Goal: Communication & Community: Share content

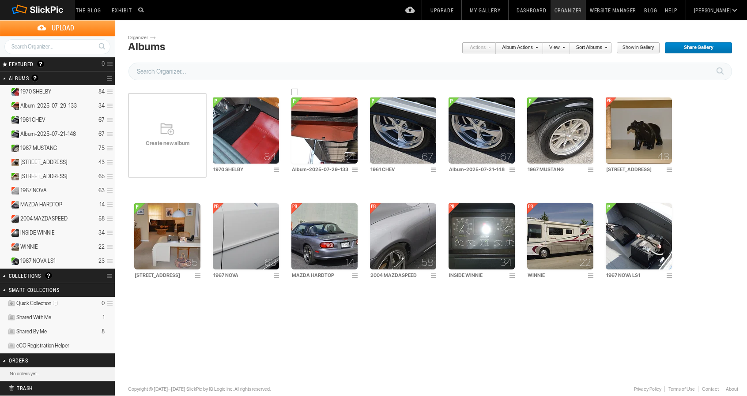
click at [309, 132] on img at bounding box center [324, 131] width 66 height 66
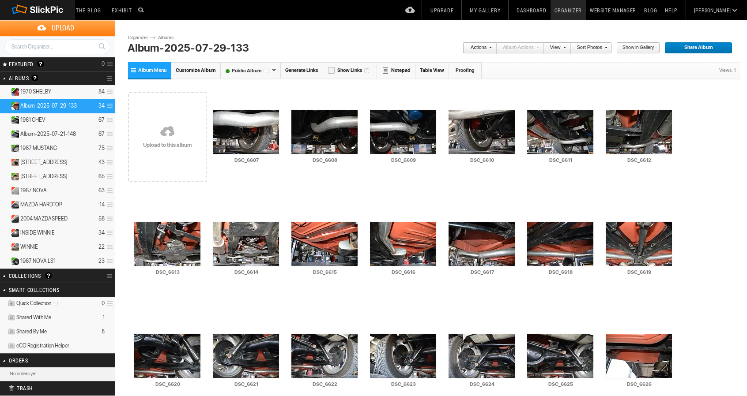
click at [698, 48] on span "Share Album" at bounding box center [695, 47] width 62 height 11
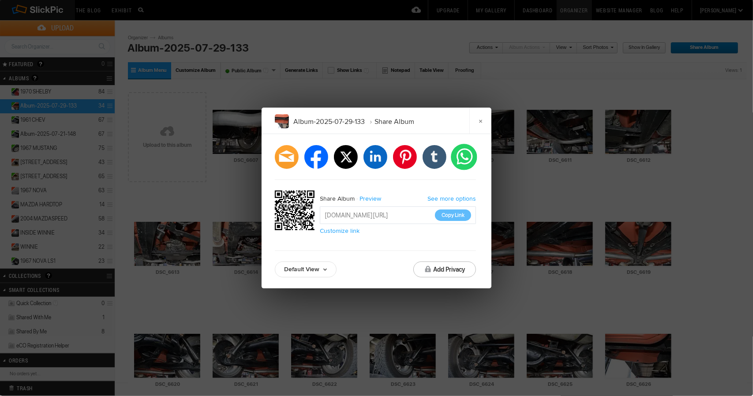
click at [462, 159] on li "whatsapp" at bounding box center [464, 157] width 26 height 26
click at [431, 157] on li "tumblr" at bounding box center [434, 157] width 26 height 26
click at [372, 158] on li "linkedin" at bounding box center [375, 157] width 26 height 26
click at [341, 158] on li "twitter" at bounding box center [346, 157] width 26 height 26
click at [318, 155] on li "facebook" at bounding box center [316, 157] width 26 height 26
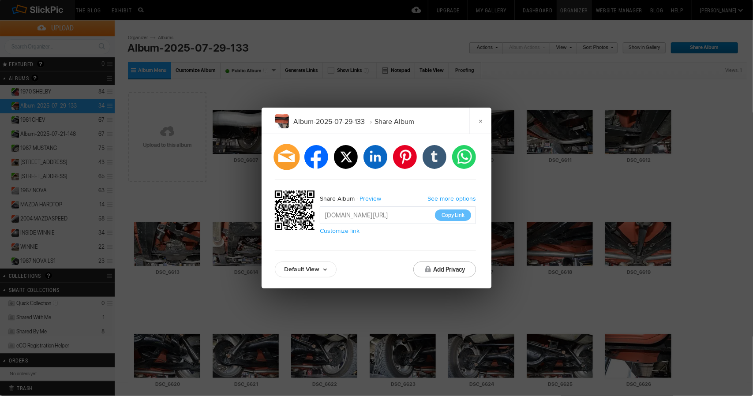
click at [289, 159] on div at bounding box center [287, 157] width 26 height 26
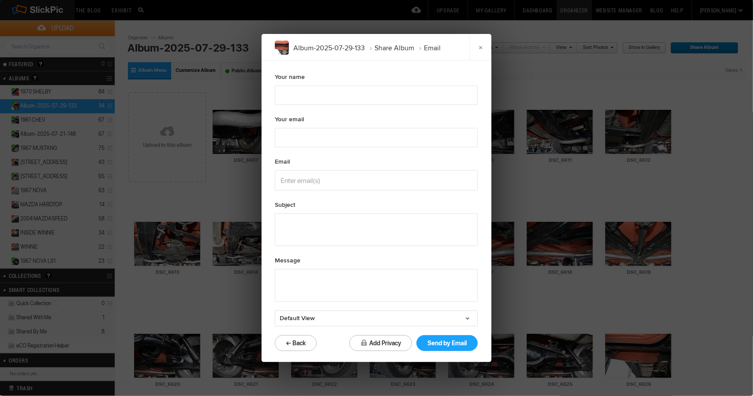
type textarea "Check out "Album-2025-07-29-133" album!"
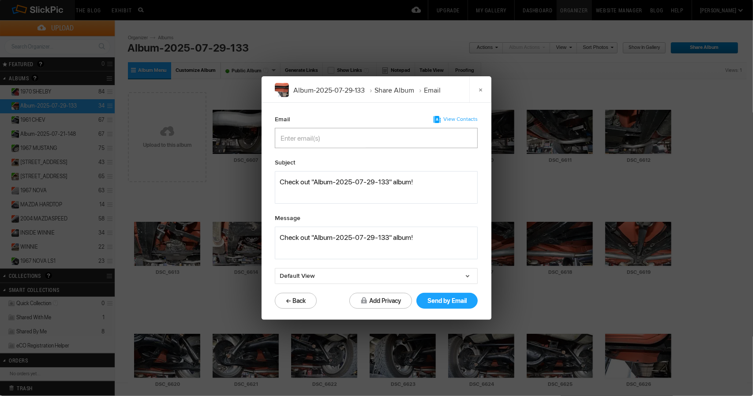
click at [297, 135] on input "Enter email(s)" at bounding box center [324, 137] width 86 height 19
type input "dwayne49@sbcglobal.net"
drag, startPoint x: 277, startPoint y: 181, endPoint x: 430, endPoint y: 185, distance: 153.6
click at [430, 185] on textarea at bounding box center [376, 187] width 203 height 33
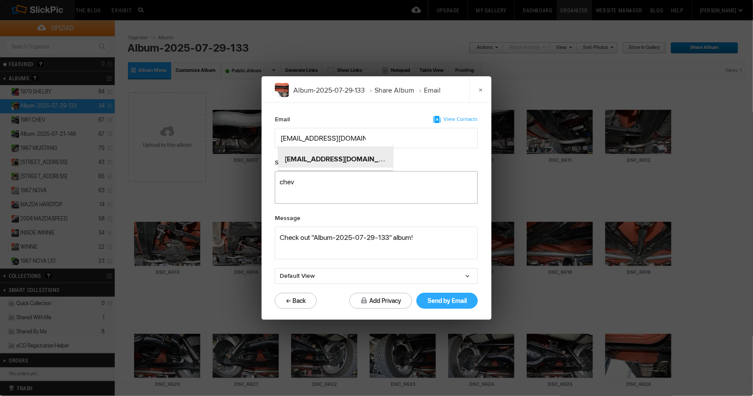
type textarea "chev"
click at [447, 300] on button "Send by Email" at bounding box center [447, 301] width 61 height 16
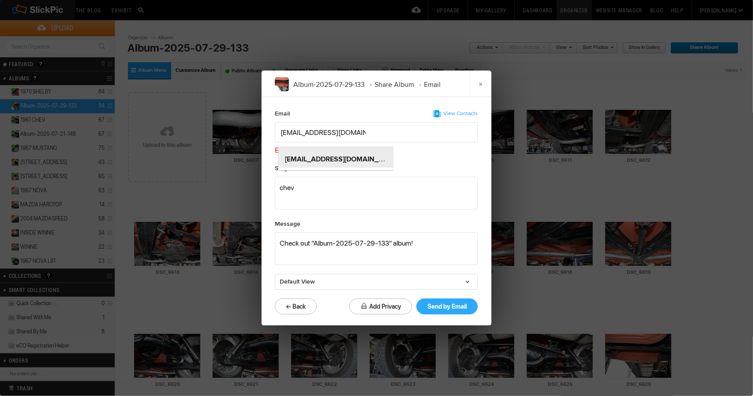
click at [445, 307] on button "Send by Email" at bounding box center [447, 307] width 61 height 16
click at [319, 155] on b "dwayne49@sbcglobal.net" at bounding box center [343, 159] width 116 height 9
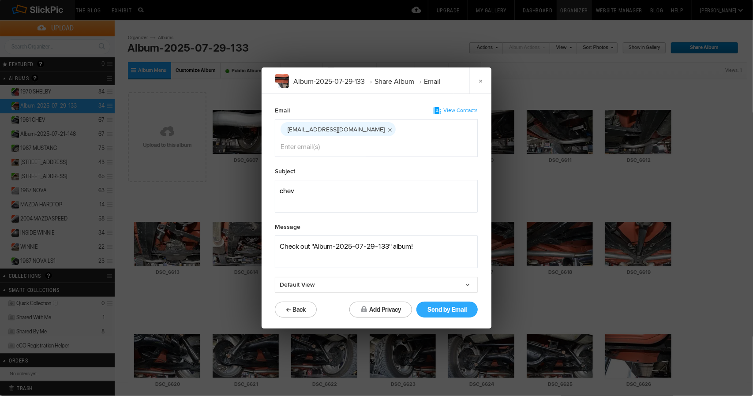
click at [440, 302] on button "Send by Email" at bounding box center [447, 310] width 61 height 16
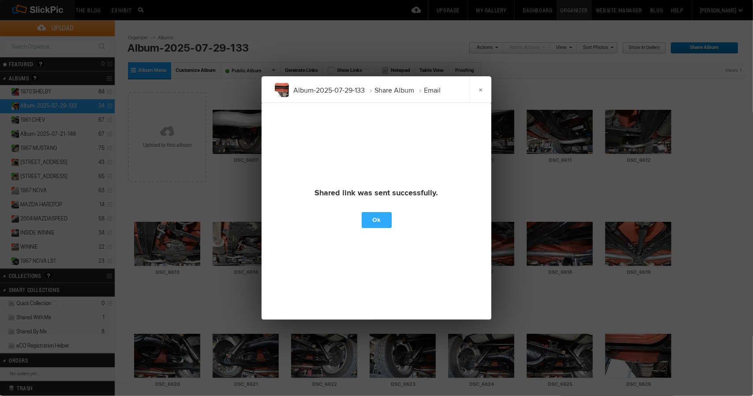
click at [375, 220] on link "Ok" at bounding box center [377, 220] width 30 height 16
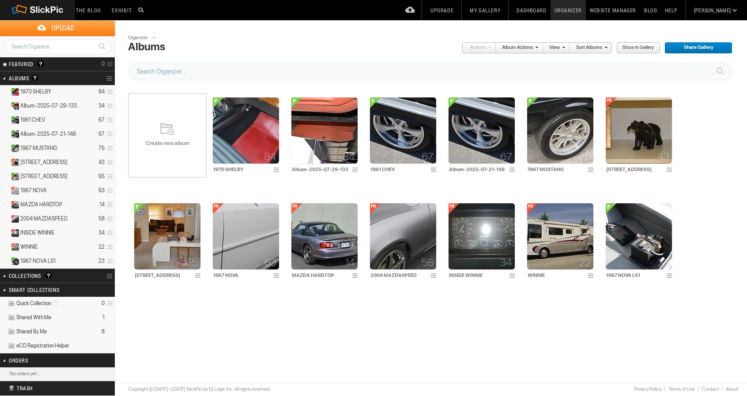
click at [695, 46] on span "Share Gallery" at bounding box center [695, 47] width 62 height 11
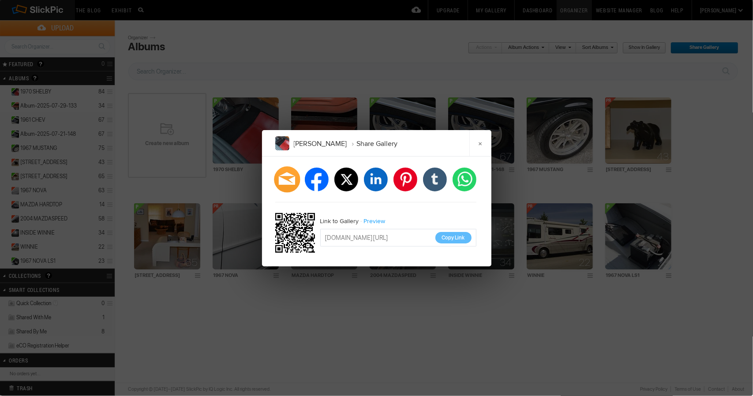
click at [286, 179] on div at bounding box center [287, 179] width 26 height 26
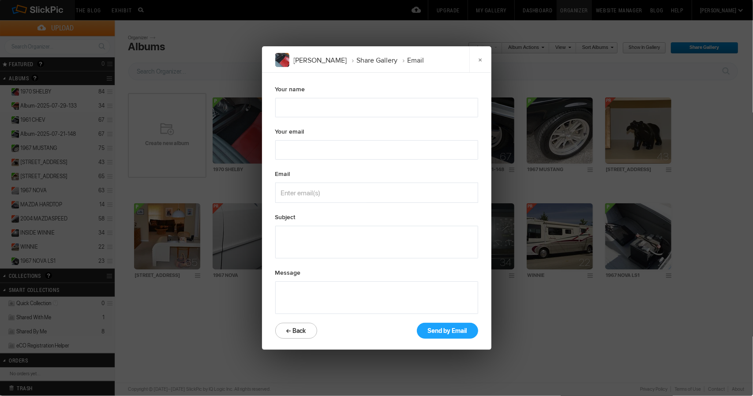
type textarea "Check out "DAVID WAYNE" gallery!"
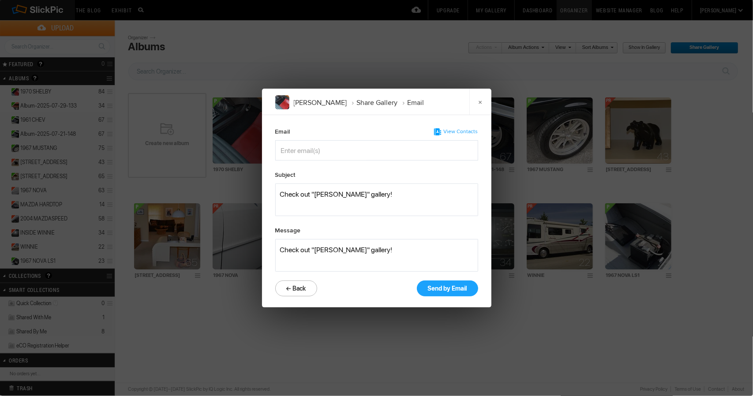
click at [296, 150] on input "Enter email(s)" at bounding box center [324, 150] width 86 height 19
type input "sa.coday@gmail.com"
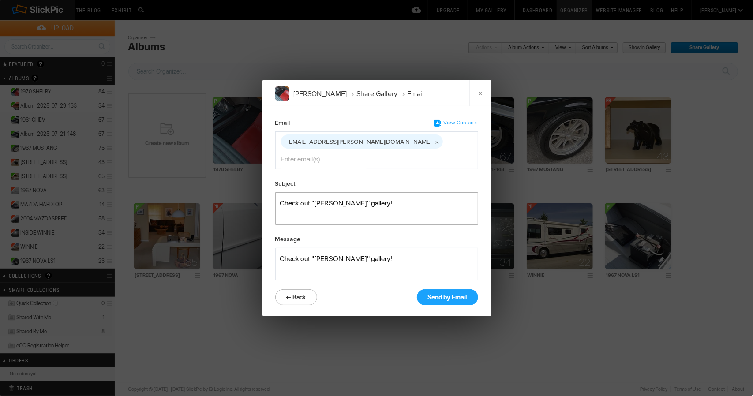
drag, startPoint x: 280, startPoint y: 193, endPoint x: 393, endPoint y: 202, distance: 113.3
click at [393, 202] on textarea at bounding box center [376, 208] width 203 height 33
type textarea "chev"
click at [438, 290] on button "Send by Email" at bounding box center [447, 297] width 61 height 16
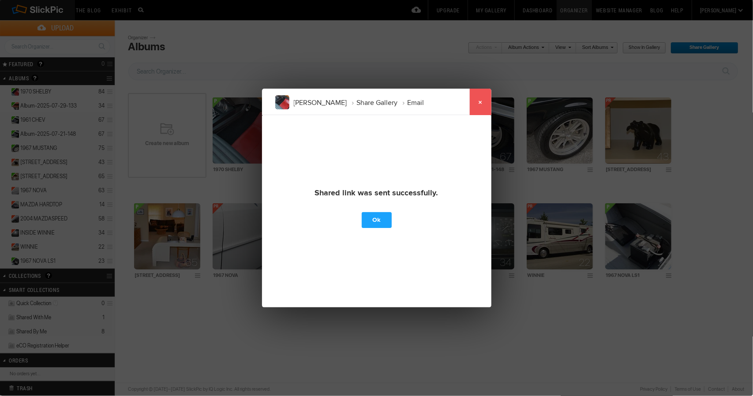
click at [481, 99] on link "×" at bounding box center [481, 102] width 22 height 26
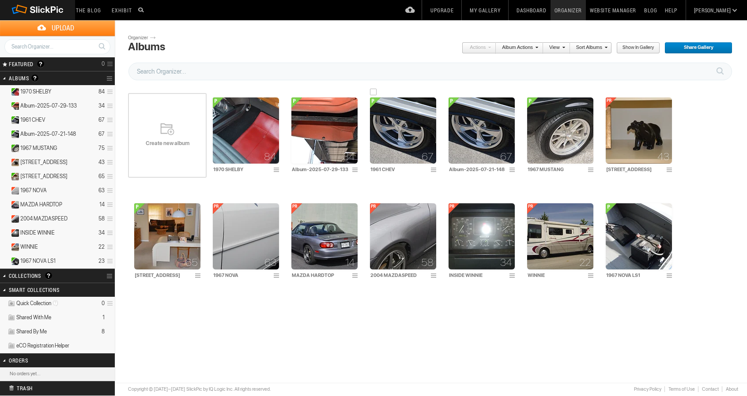
click at [397, 123] on img at bounding box center [403, 131] width 66 height 66
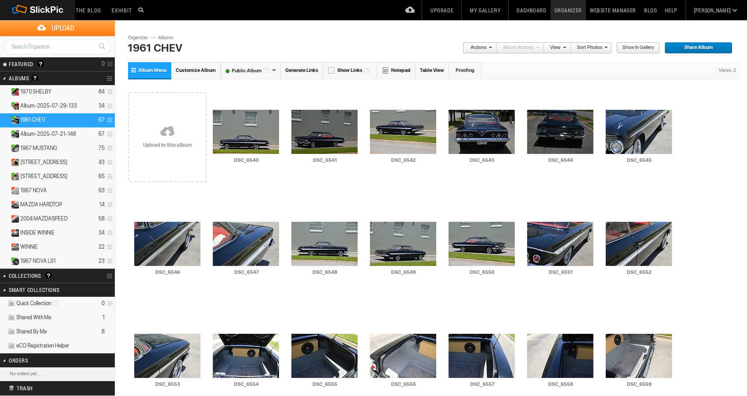
click at [693, 47] on span "Share Album" at bounding box center [695, 47] width 62 height 11
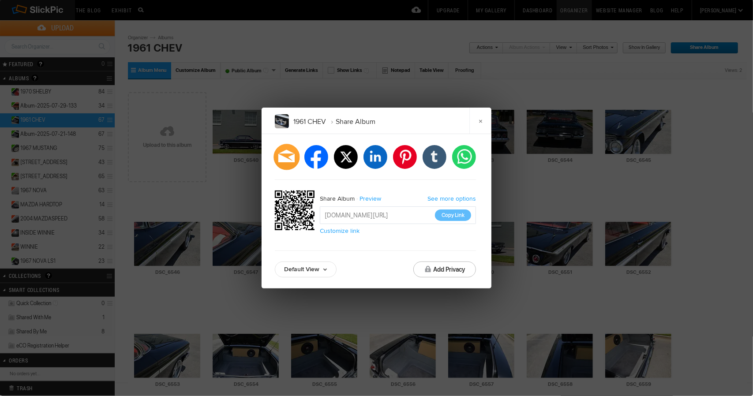
click at [287, 161] on div at bounding box center [287, 157] width 26 height 26
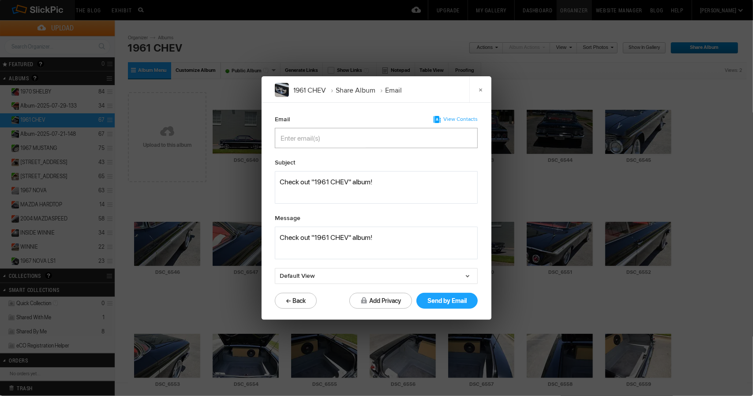
click at [293, 136] on input "Enter email(s)" at bounding box center [324, 137] width 86 height 19
type input "tresa.coday@gmail.com"
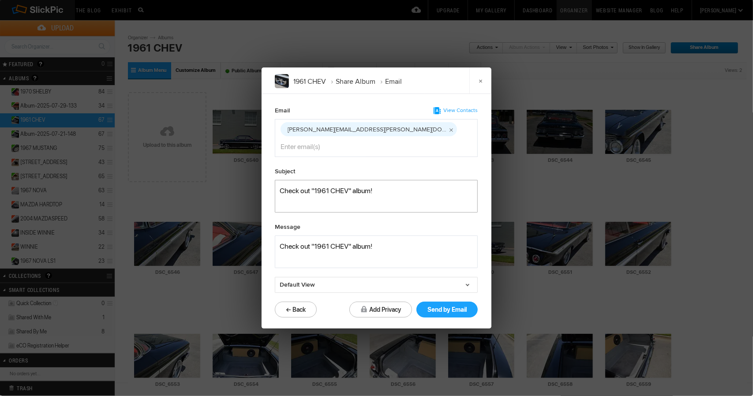
drag, startPoint x: 279, startPoint y: 181, endPoint x: 392, endPoint y: 178, distance: 112.6
click at [392, 180] on textarea at bounding box center [376, 196] width 203 height 33
type textarea "chev"
click at [448, 302] on button "Send by Email" at bounding box center [447, 310] width 61 height 16
